Goal: Information Seeking & Learning: Check status

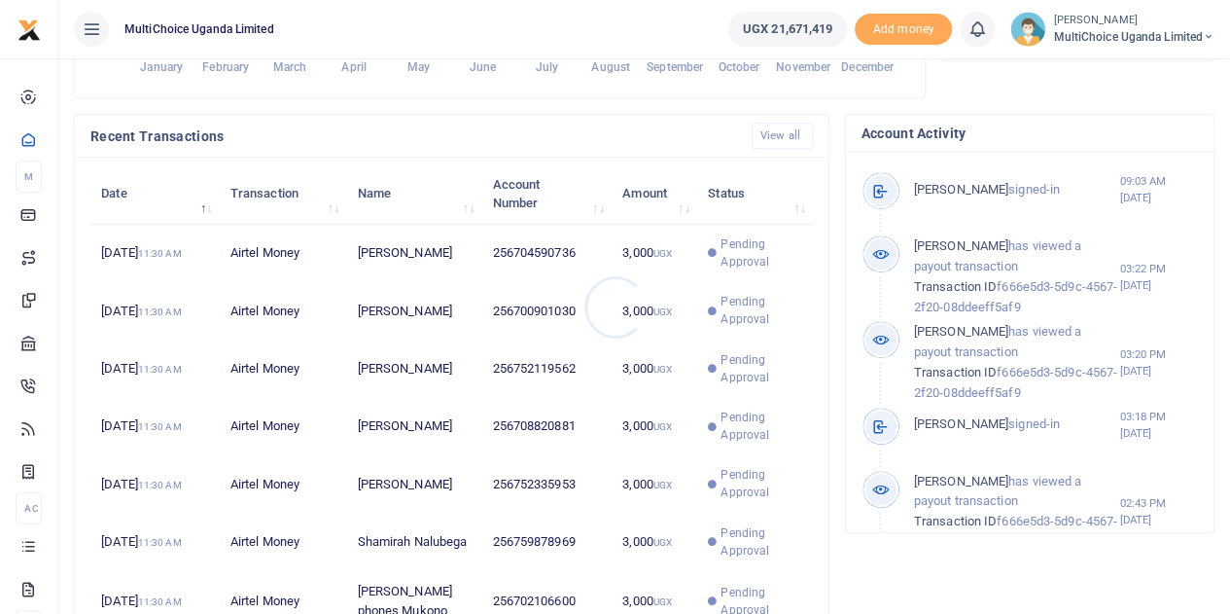
scroll to position [16, 16]
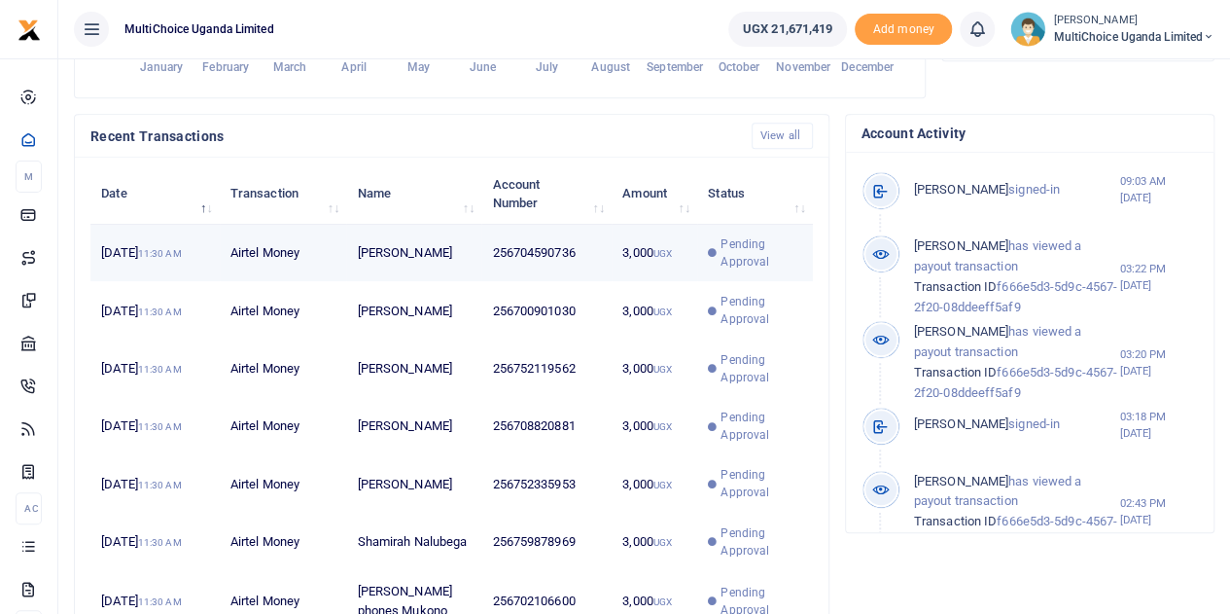
click at [741, 270] on span "Pending Approval" at bounding box center [761, 252] width 81 height 35
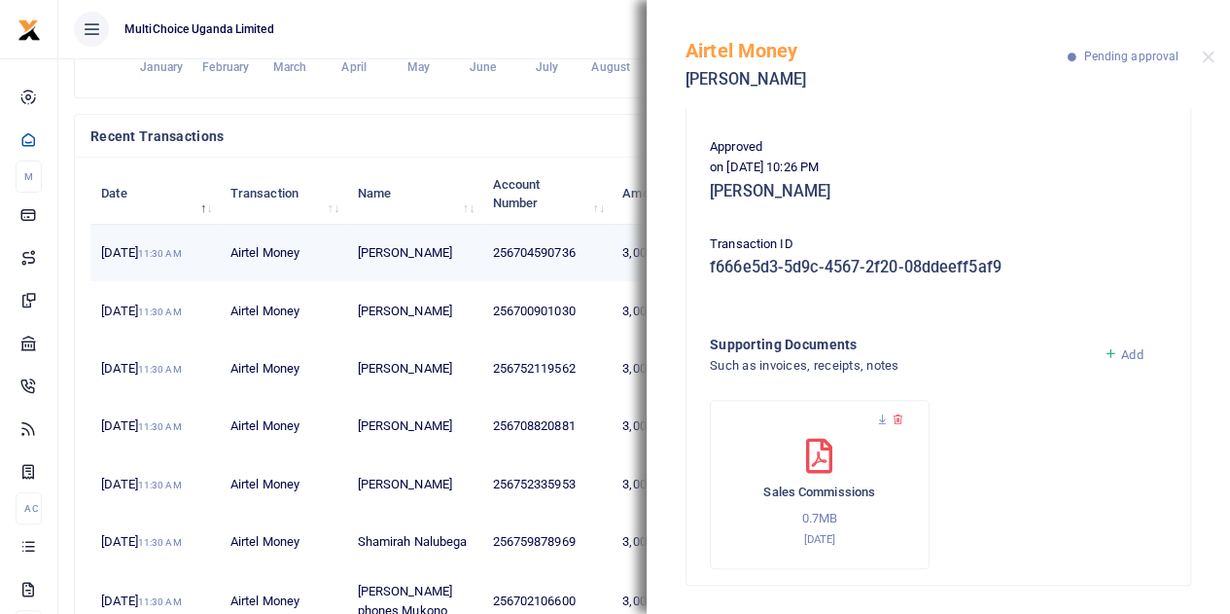
scroll to position [108, 0]
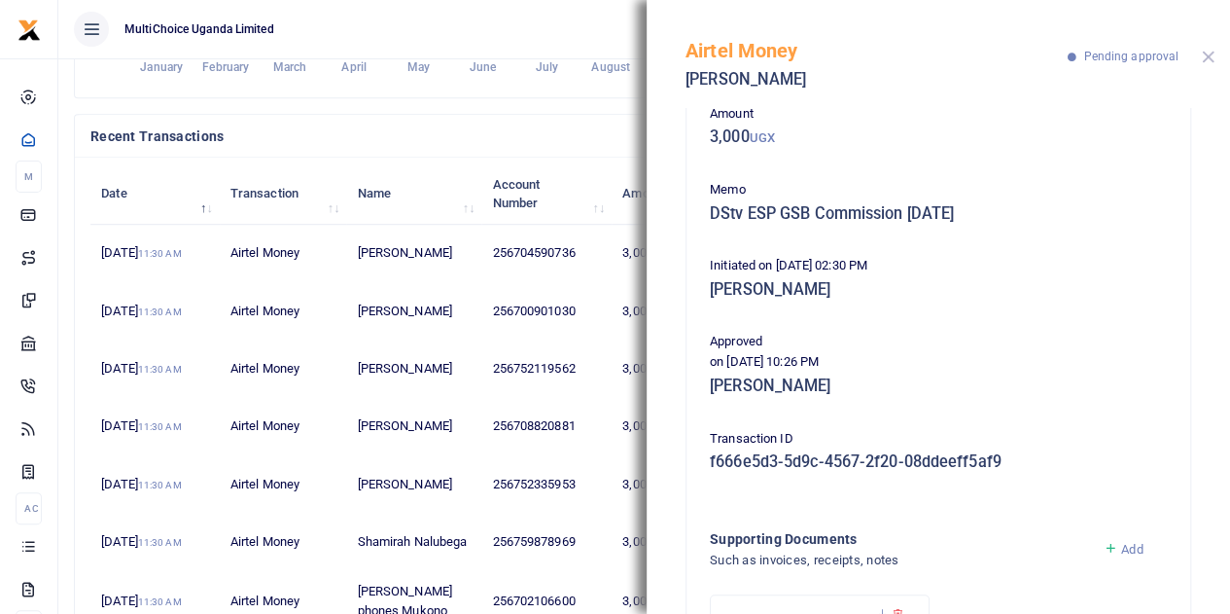
click at [1206, 55] on button "Close" at bounding box center [1208, 57] width 13 height 13
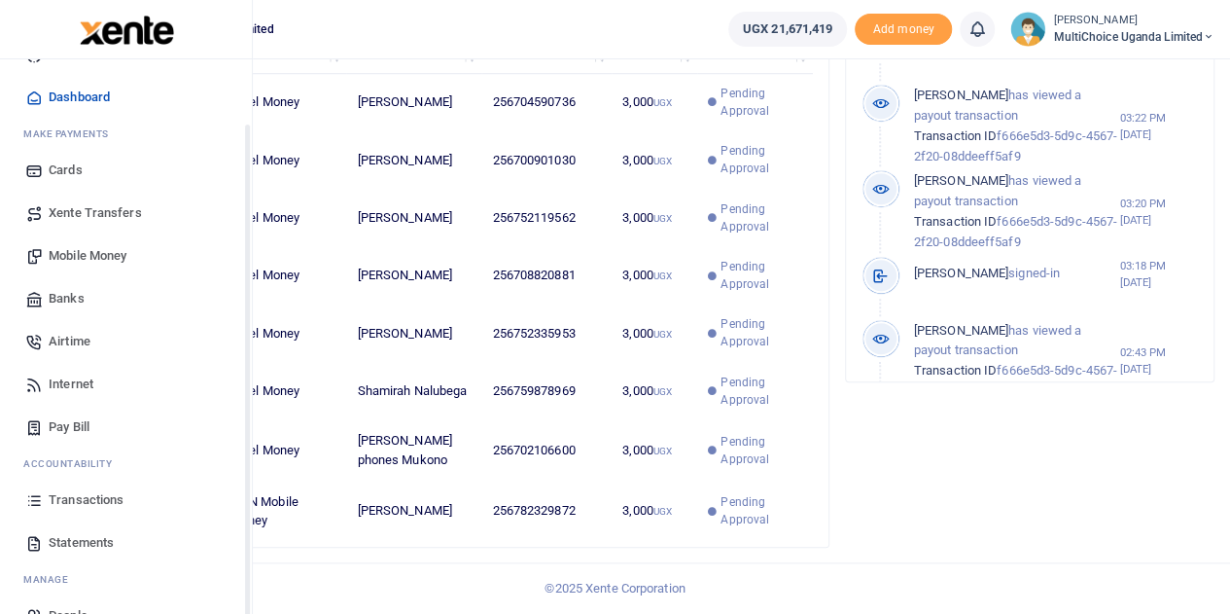
scroll to position [80, 0]
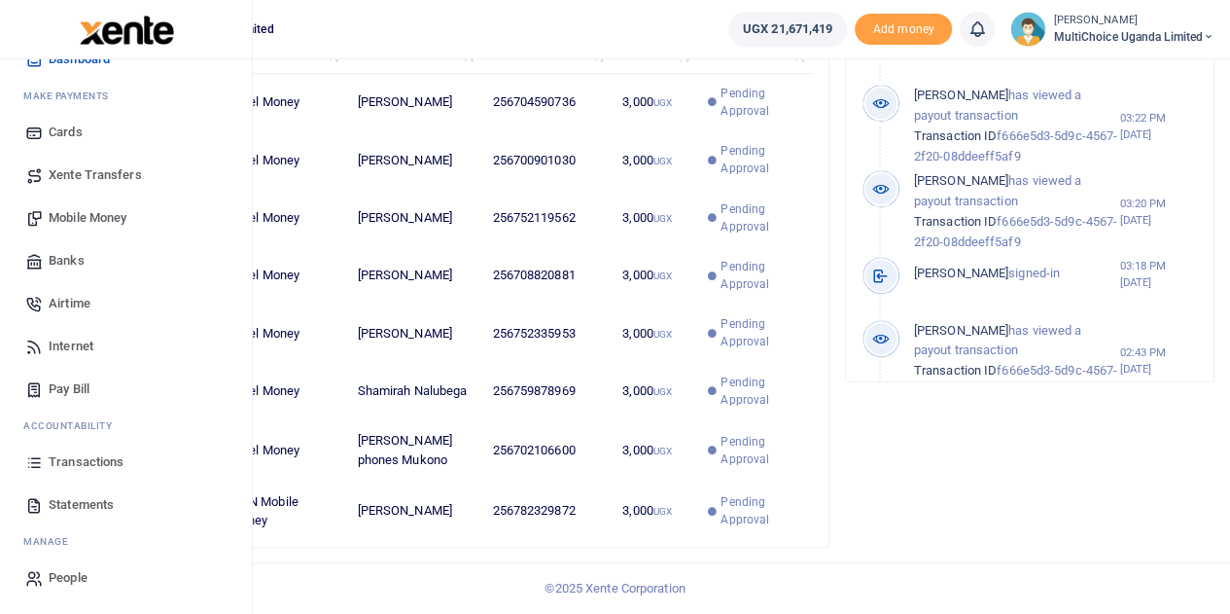
click at [111, 464] on span "Transactions" at bounding box center [86, 461] width 75 height 19
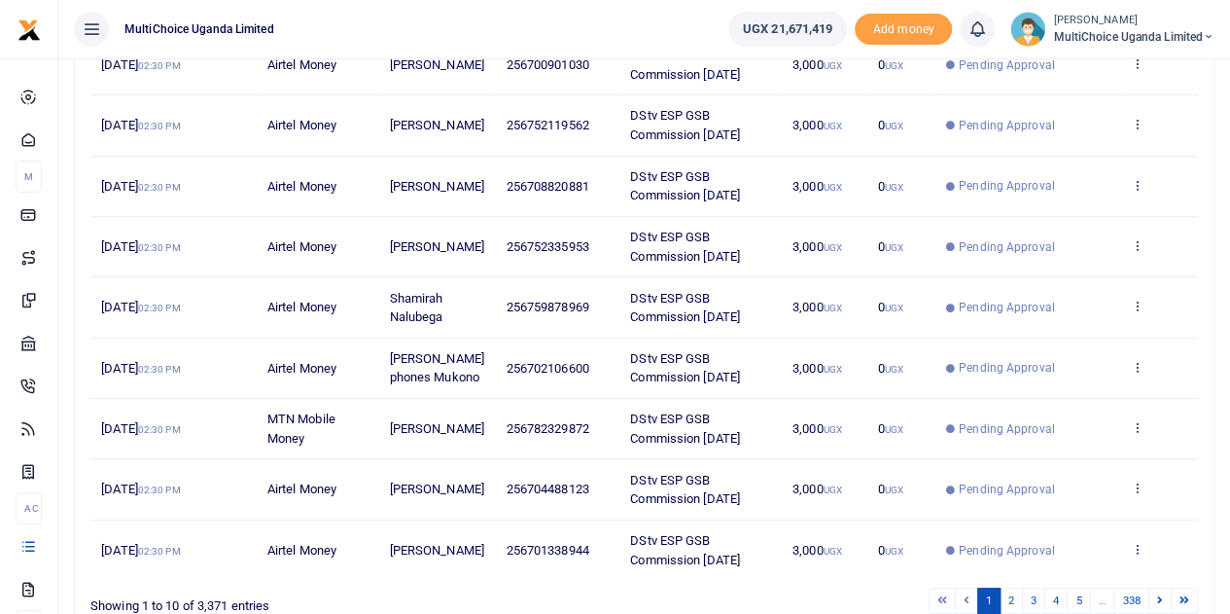
scroll to position [483, 0]
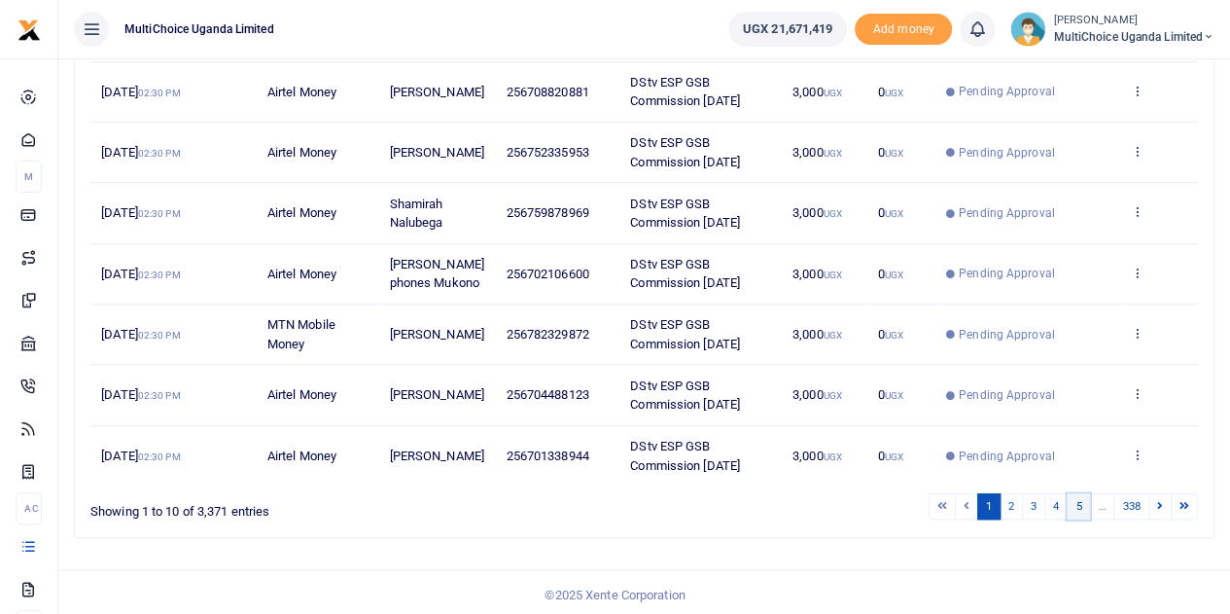
click at [1079, 503] on link "5" at bounding box center [1078, 506] width 23 height 26
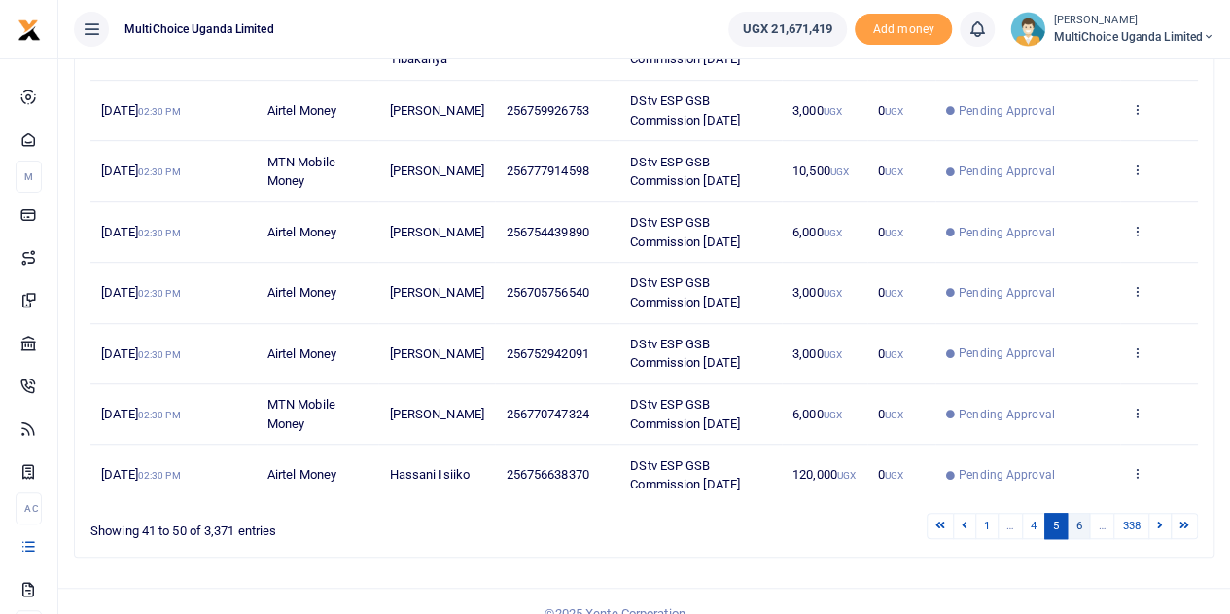
click at [1083, 517] on link "6" at bounding box center [1078, 525] width 23 height 26
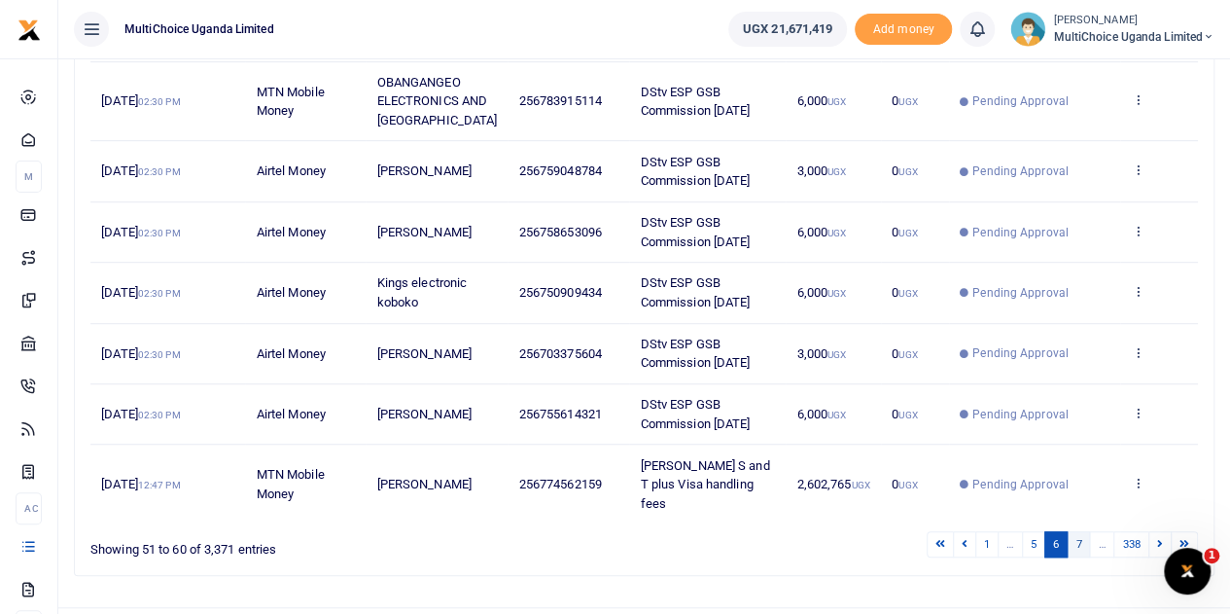
scroll to position [0, 0]
click at [1081, 542] on link "7" at bounding box center [1078, 544] width 23 height 26
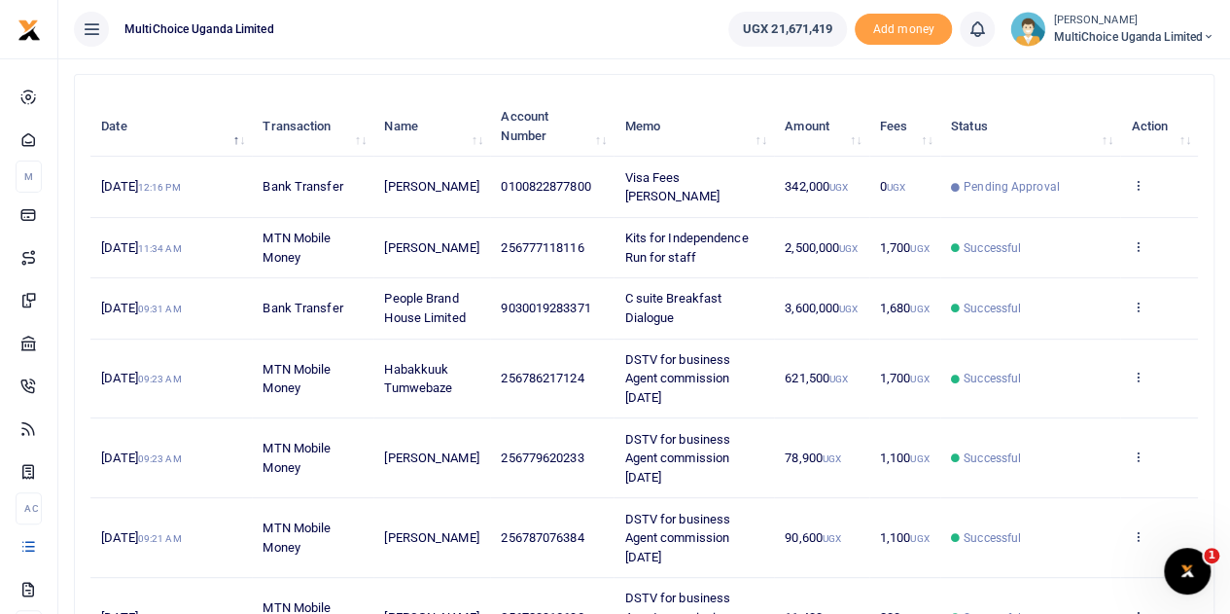
scroll to position [246, 0]
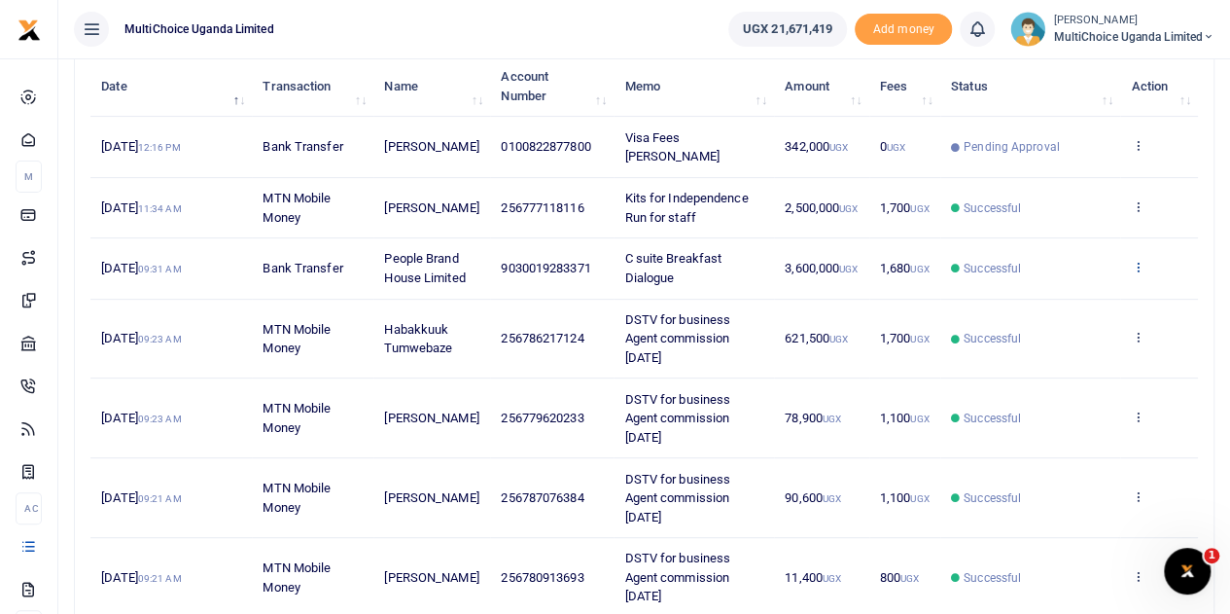
click at [1134, 273] on icon at bounding box center [1137, 267] width 13 height 14
click at [1056, 320] on link "View details" at bounding box center [1067, 317] width 154 height 27
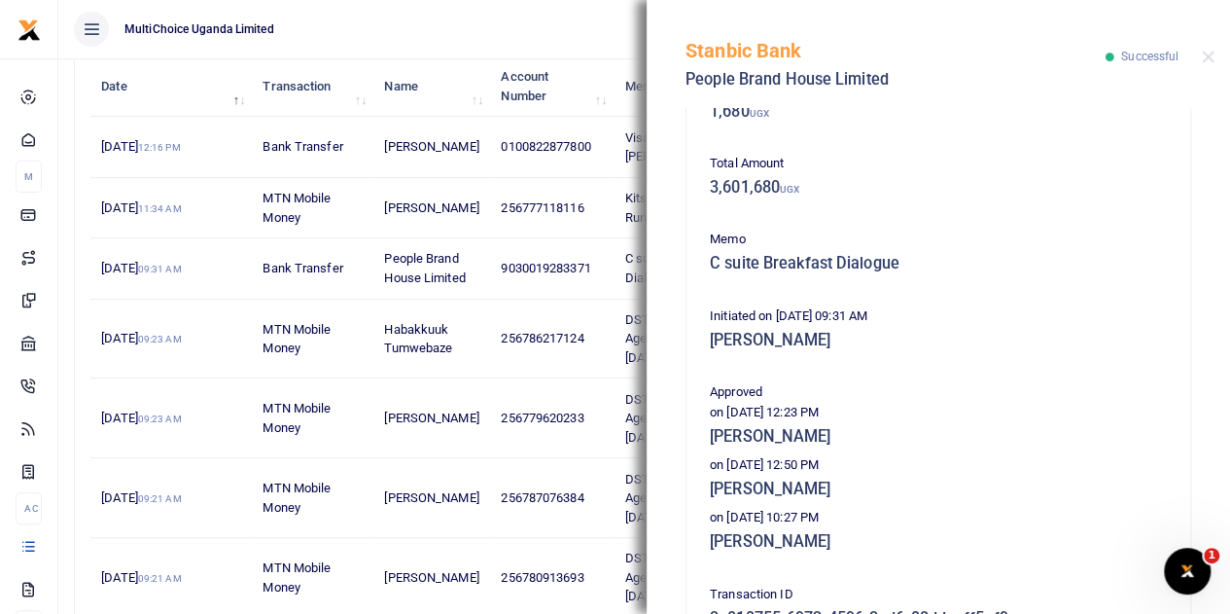
scroll to position [292, 0]
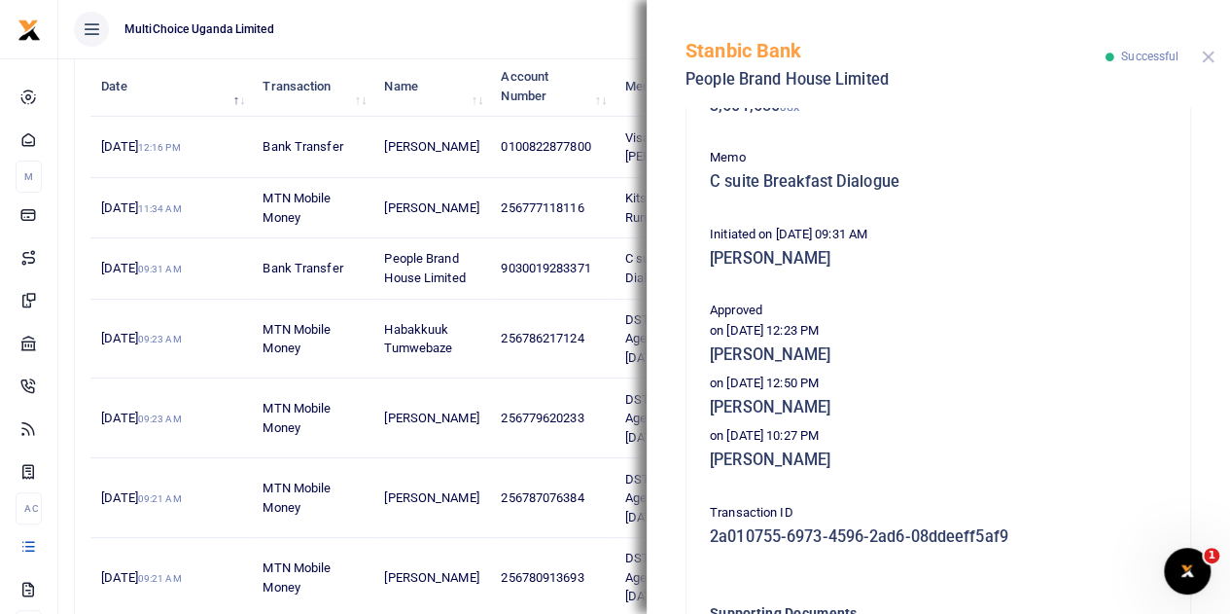
click at [1213, 56] on button "Close" at bounding box center [1208, 57] width 13 height 13
